Goal: Task Accomplishment & Management: Manage account settings

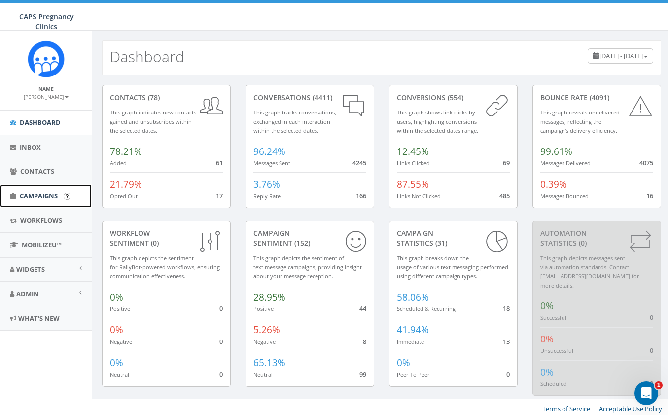
click at [30, 191] on span "Campaigns" at bounding box center [39, 195] width 38 height 9
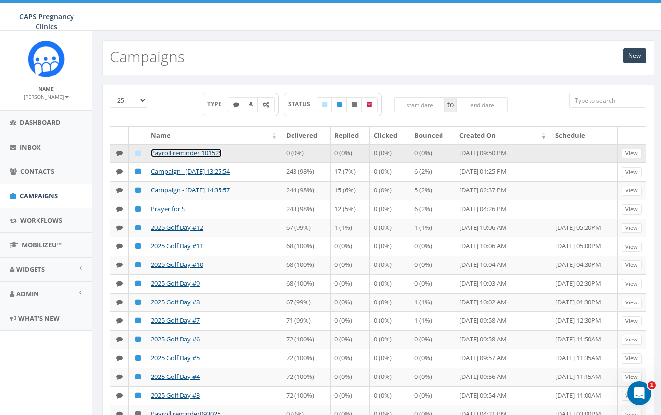
click at [184, 153] on link "Payroll reminder 101525" at bounding box center [186, 152] width 71 height 9
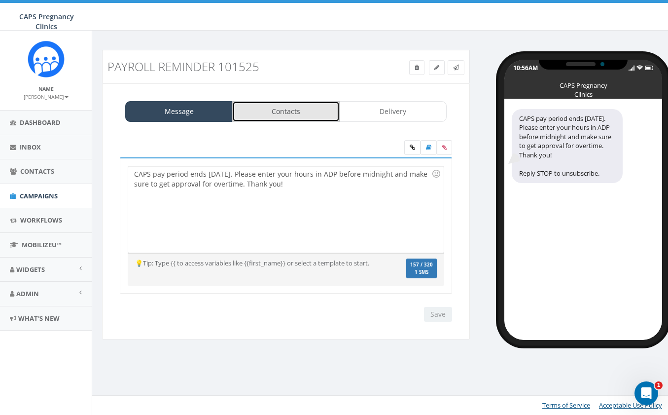
click at [282, 112] on link "Contacts" at bounding box center [285, 111] width 107 height 21
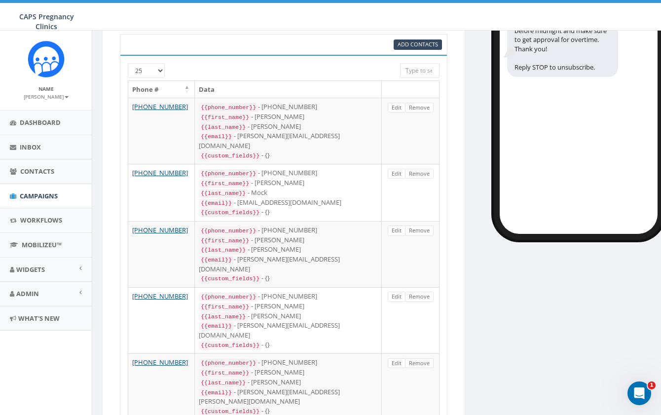
scroll to position [49, 0]
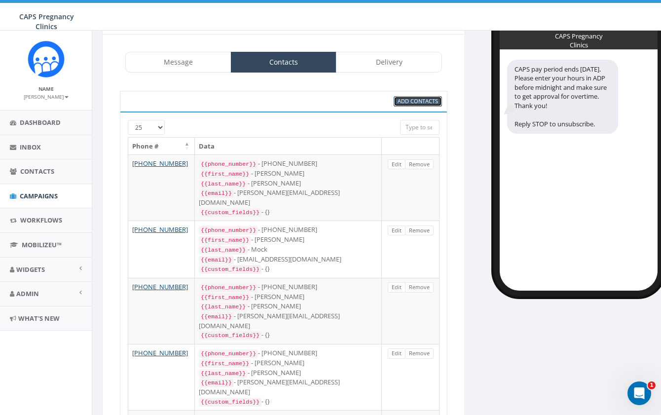
click at [420, 100] on span "Add Contacts" at bounding box center [417, 100] width 40 height 7
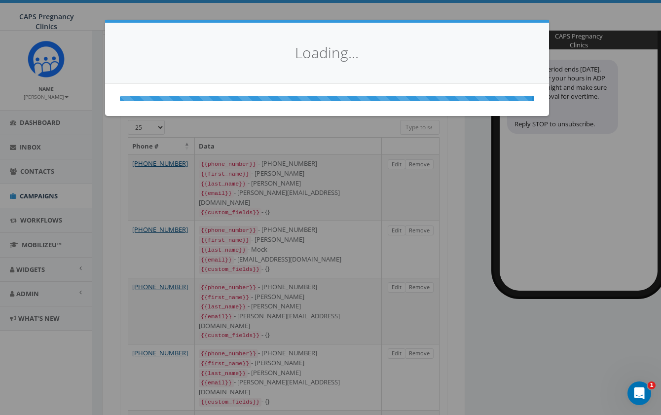
select select
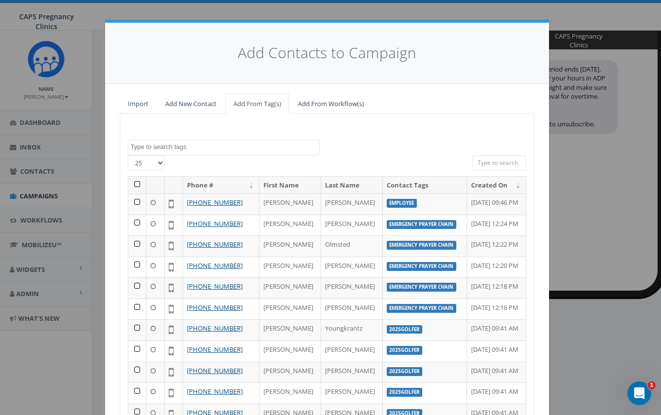
click at [299, 144] on textarea "Search" at bounding box center [225, 146] width 188 height 9
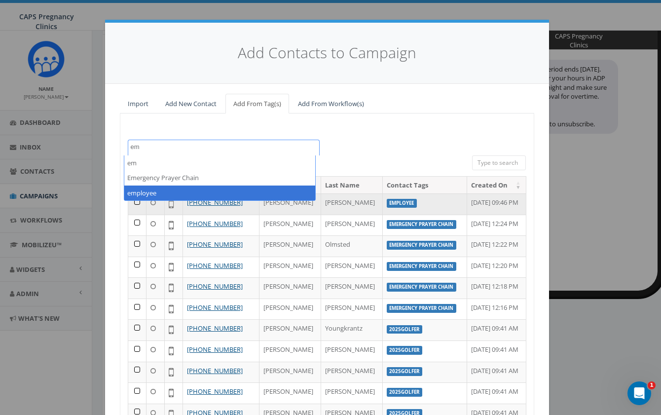
type textarea "em"
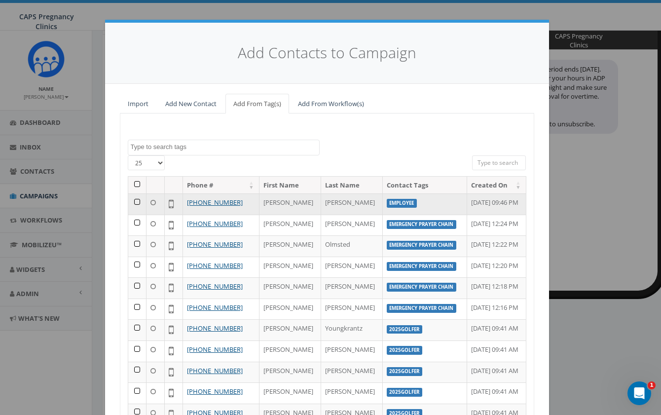
click at [265, 214] on td "Lenard" at bounding box center [290, 203] width 62 height 21
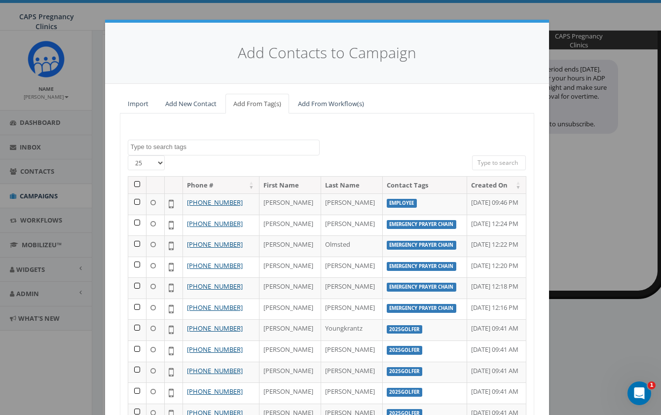
click at [218, 148] on textarea "Search" at bounding box center [225, 146] width 188 height 9
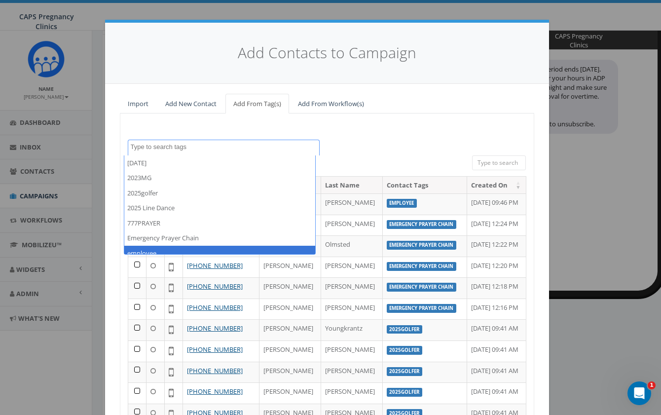
select select "employee"
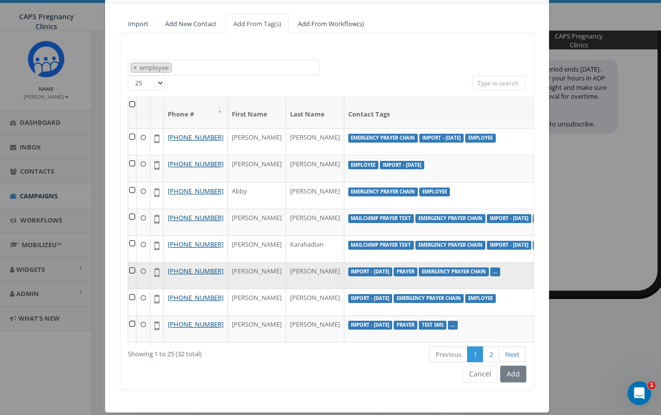
scroll to position [92, 0]
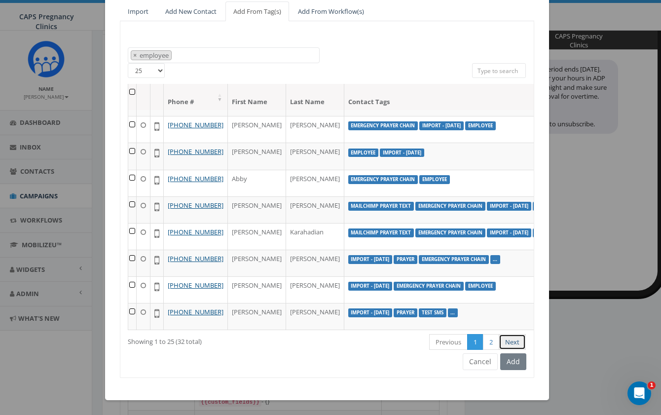
click at [501, 340] on link "Next" at bounding box center [511, 342] width 27 height 16
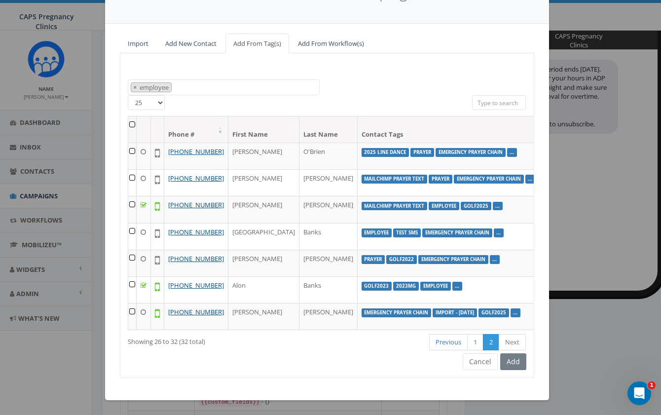
scroll to position [0, 0]
click at [130, 116] on th at bounding box center [132, 129] width 8 height 26
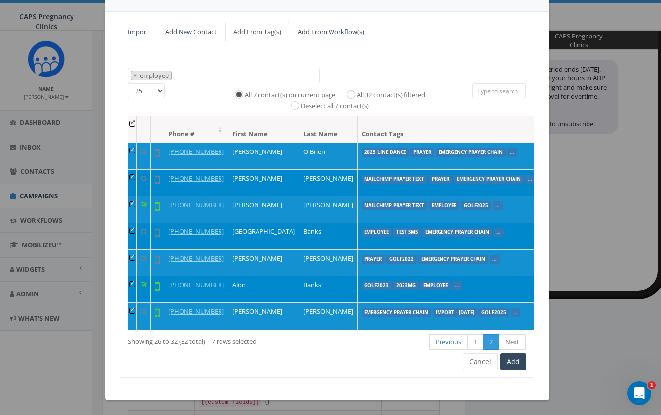
scroll to position [32, 0]
click at [158, 83] on select "25 50 100" at bounding box center [146, 90] width 37 height 15
select select "50"
click at [128, 83] on select "25 50 100" at bounding box center [146, 90] width 37 height 15
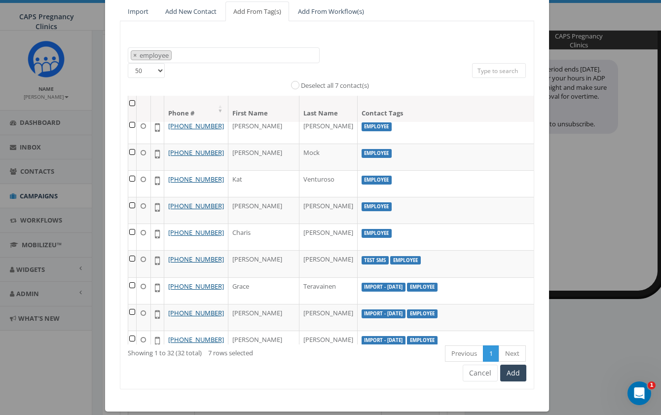
scroll to position [0, 0]
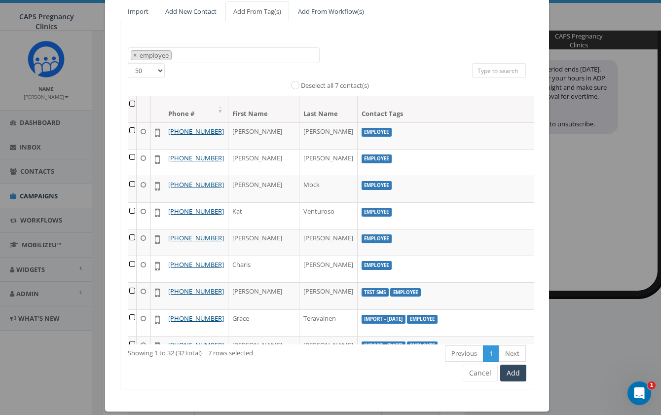
click at [129, 104] on th at bounding box center [132, 109] width 8 height 26
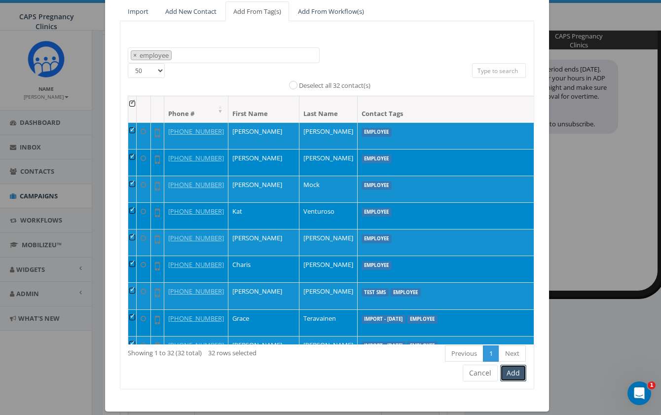
click at [510, 369] on button "Add" at bounding box center [513, 372] width 26 height 17
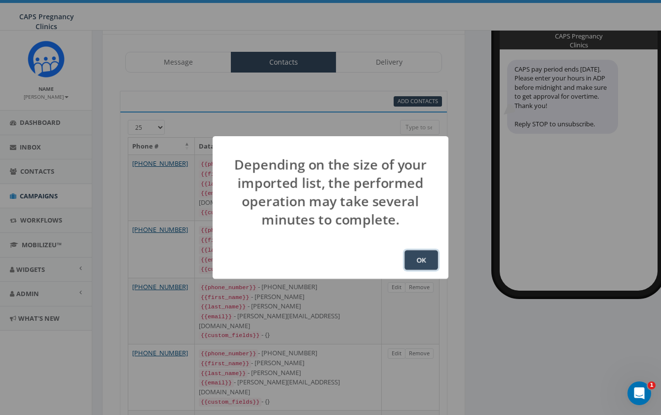
click at [426, 263] on button "OK" at bounding box center [421, 260] width 34 height 20
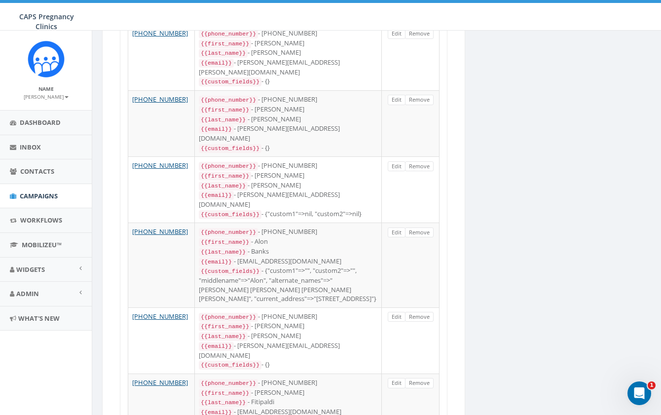
scroll to position [493, 0]
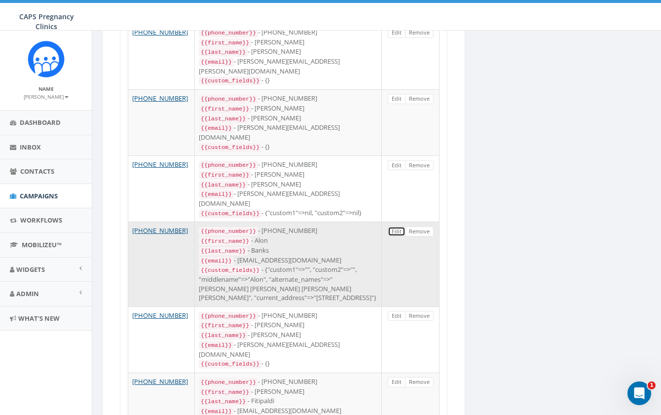
click at [397, 226] on link "Edit" at bounding box center [397, 231] width 18 height 10
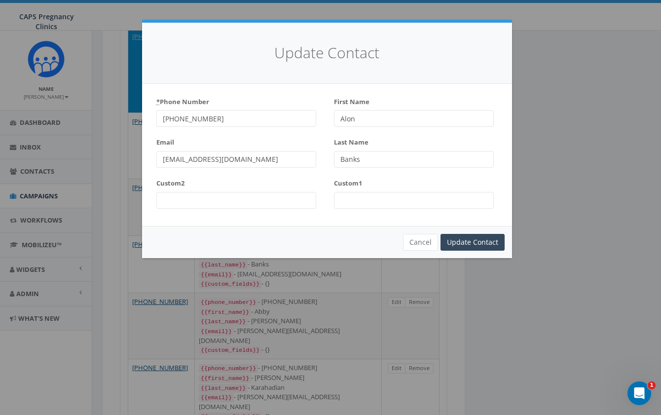
scroll to position [690, 0]
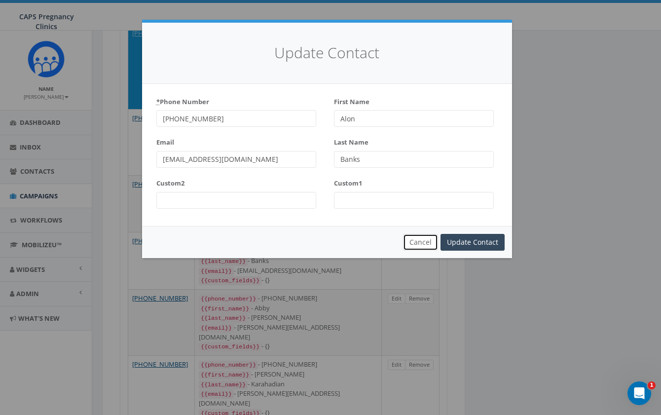
click at [425, 248] on button "Cancel" at bounding box center [420, 242] width 35 height 17
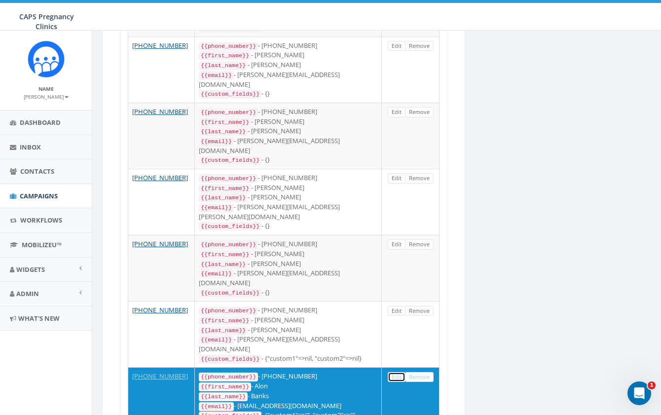
scroll to position [344, 0]
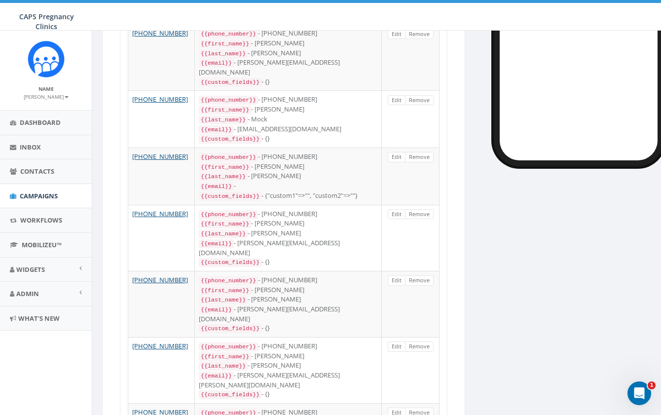
scroll to position [0, 0]
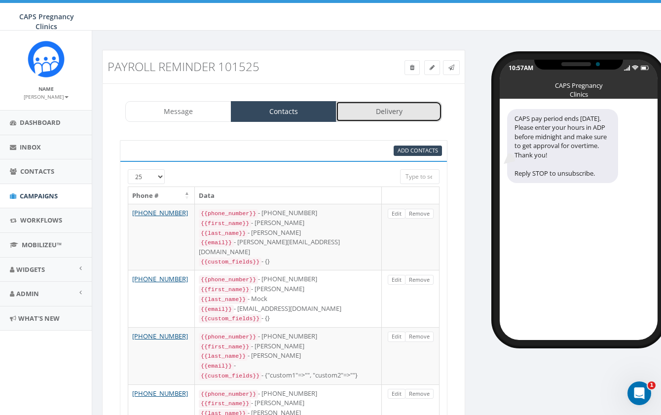
click at [387, 113] on link "Delivery" at bounding box center [389, 111] width 106 height 21
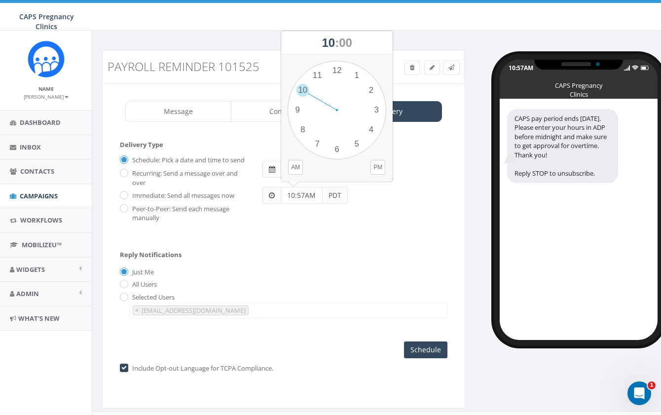
click at [304, 198] on input "10:57AM" at bounding box center [302, 195] width 42 height 17
drag, startPoint x: 300, startPoint y: 92, endPoint x: 375, endPoint y: 108, distance: 76.7
click at [375, 108] on div "1 2 3 4 5 6 7 8 9 10 11 12 00 05 10 15 20 25 30 35 40 45 50 55" at bounding box center [336, 110] width 99 height 99
click at [335, 64] on div "1 2 3 4 5 6 7 8 9 10 11 12 00 05 10 15 20 25 30 35 40 45 50 55" at bounding box center [336, 110] width 99 height 99
type input "03:00PM"
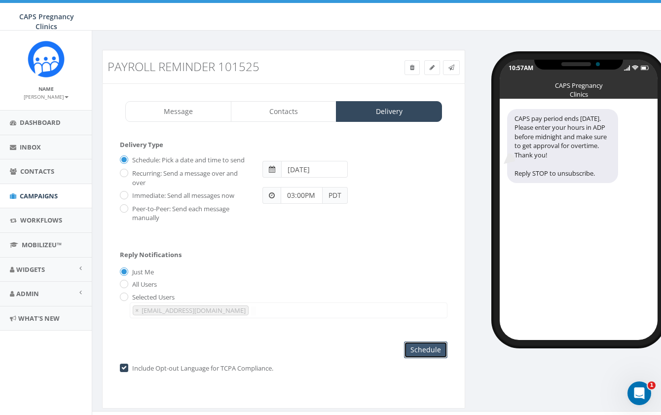
click at [433, 347] on input "Schedule" at bounding box center [425, 349] width 43 height 17
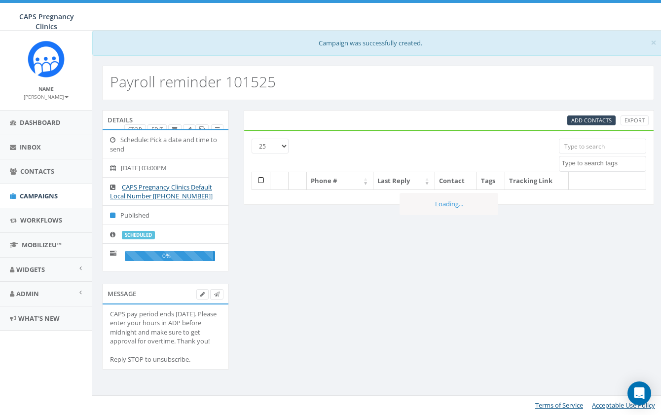
select select
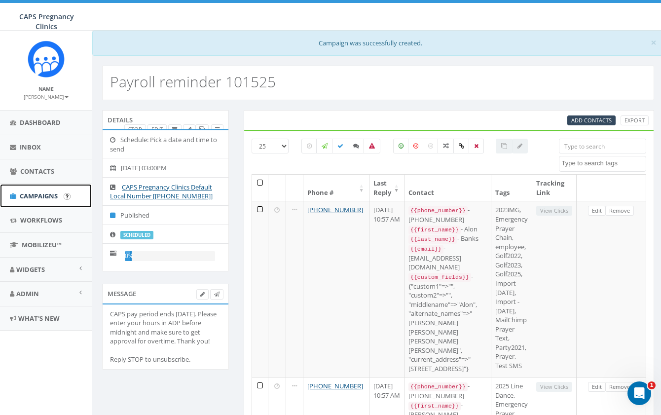
click at [31, 195] on span "Campaigns" at bounding box center [39, 195] width 38 height 9
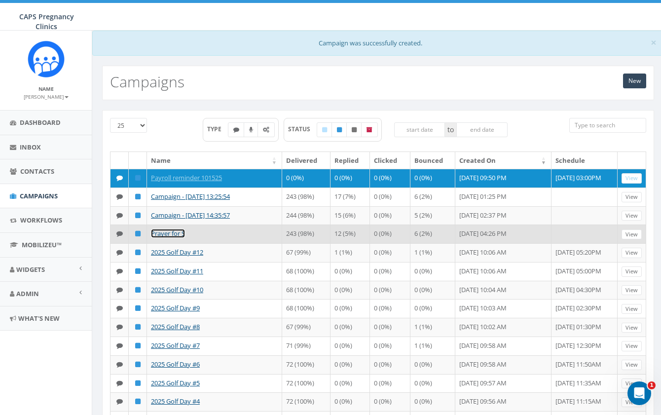
click at [154, 235] on link "Prayer for S" at bounding box center [168, 233] width 34 height 9
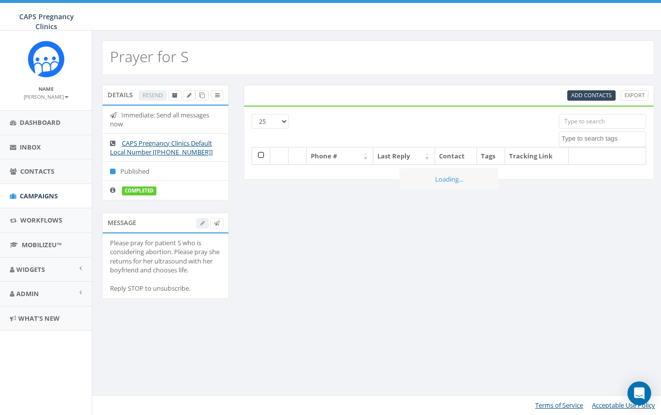
select select
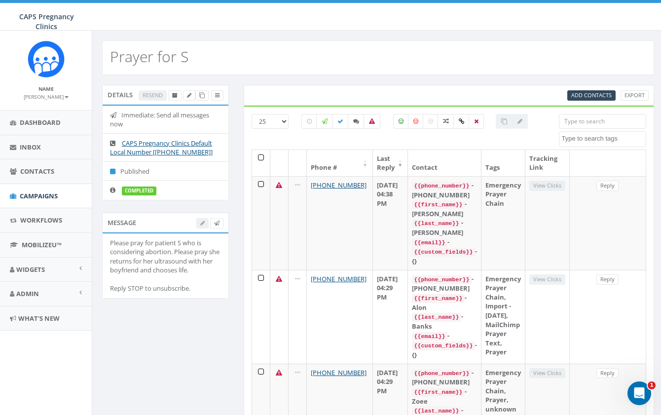
click at [41, 99] on small "[PERSON_NAME]" at bounding box center [46, 96] width 45 height 7
click at [41, 121] on link "Sign Out" at bounding box center [49, 124] width 78 height 12
